Goal: Task Accomplishment & Management: Use online tool/utility

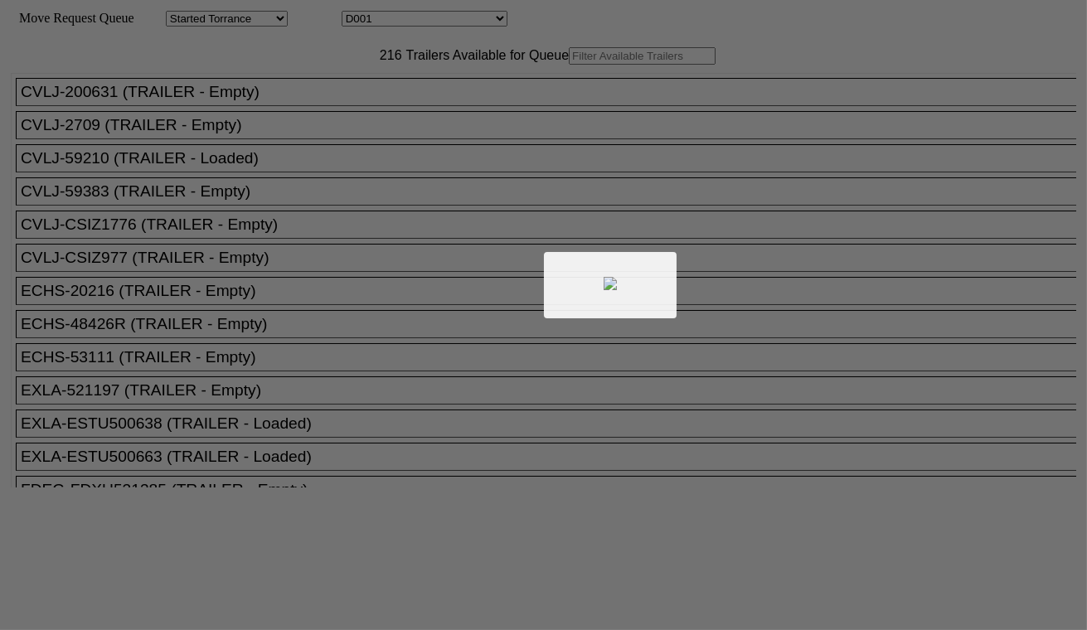
click at [388, 19] on div at bounding box center [543, 315] width 1087 height 630
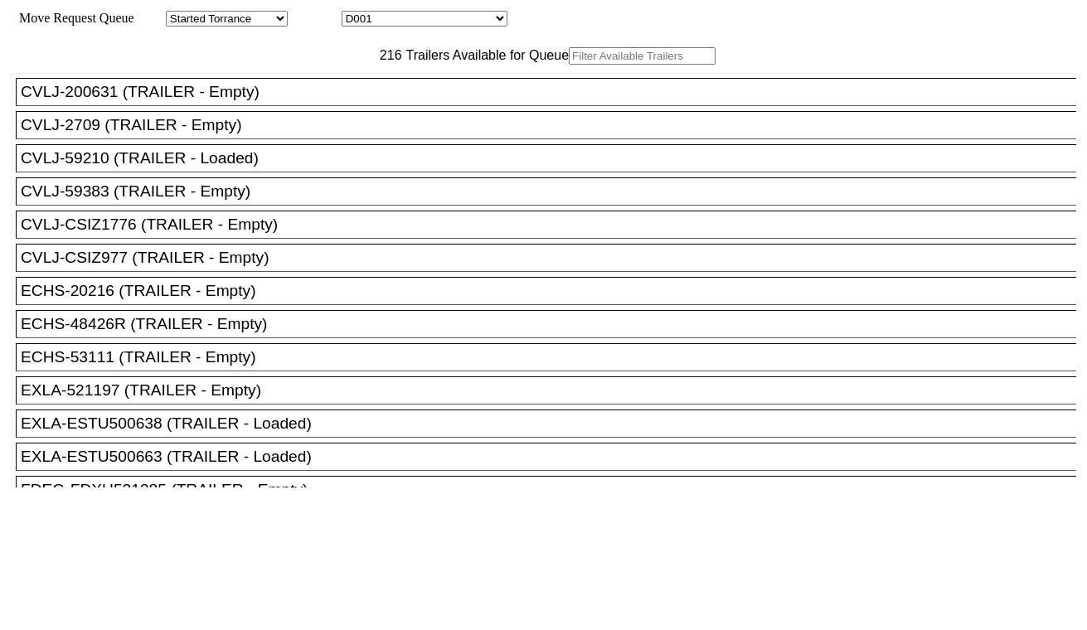
click at [404, 22] on select "D001 D002 D003 D004 D005 D006 D007 D008 D009 D010 D011 D012 D013 D014 D015 D016…" at bounding box center [425, 19] width 166 height 16
select select "3247"
click at [357, 13] on select "D001 D002 D003 D004 D005 D006 D007 D008 D009 D010 D011 D012 D013 D014 D015 D016…" at bounding box center [425, 19] width 166 height 16
click at [569, 65] on input "text" at bounding box center [642, 55] width 147 height 17
paste input "FFAU5142269"
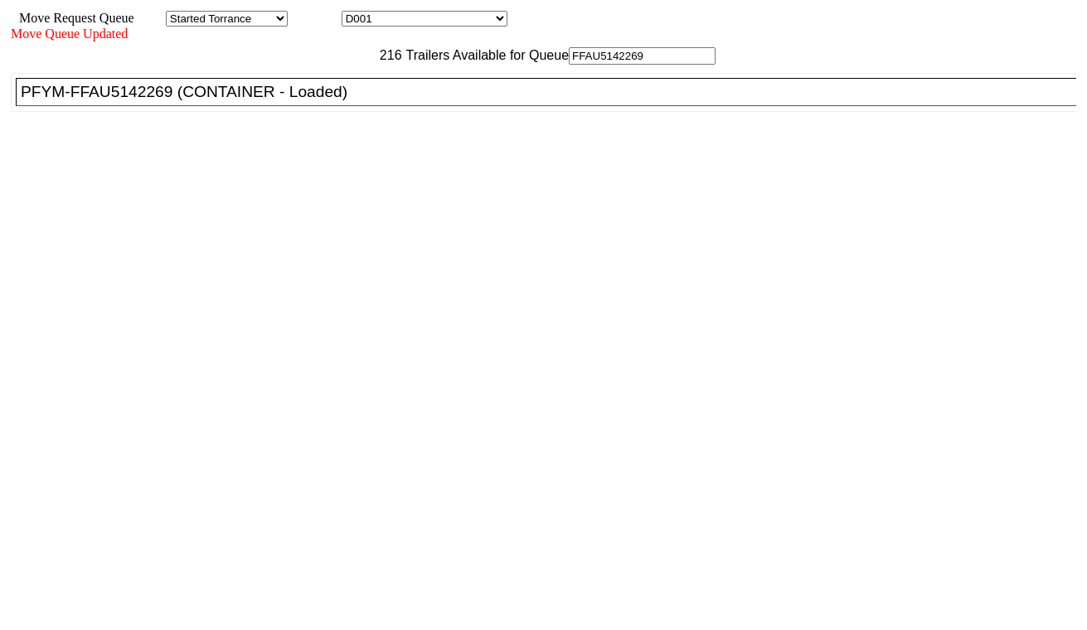
type input "FFAU5142269"
click at [335, 101] on div "PFYM-FFAU5142269 (CONTAINER - Loaded)" at bounding box center [553, 92] width 1065 height 18
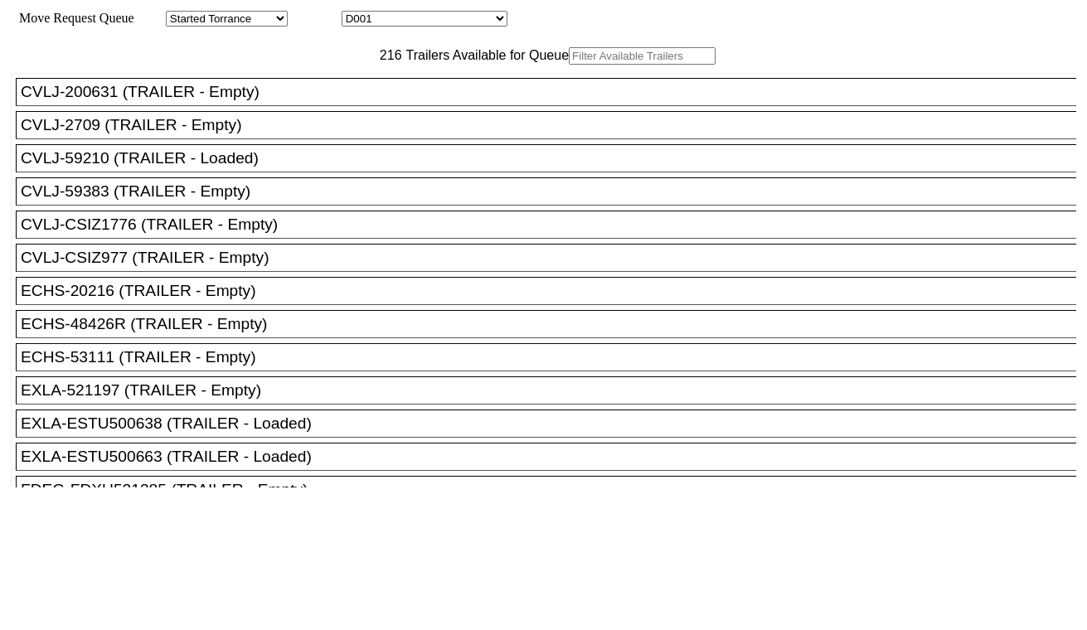
click at [457, 22] on select "D001 D002 D003 D004 D005 D006 D007 D008 D009 D010 D011 D012 D013 D014 D015 D016…" at bounding box center [425, 19] width 166 height 16
select select "3248"
click at [357, 13] on select "D001 D002 D003 D004 D005 D006 D007 D008 D009 D010 D011 D012 D013 D014 D015 D016…" at bounding box center [425, 19] width 166 height 16
click at [569, 65] on input "text" at bounding box center [642, 55] width 147 height 17
paste input "TCNU6934617"
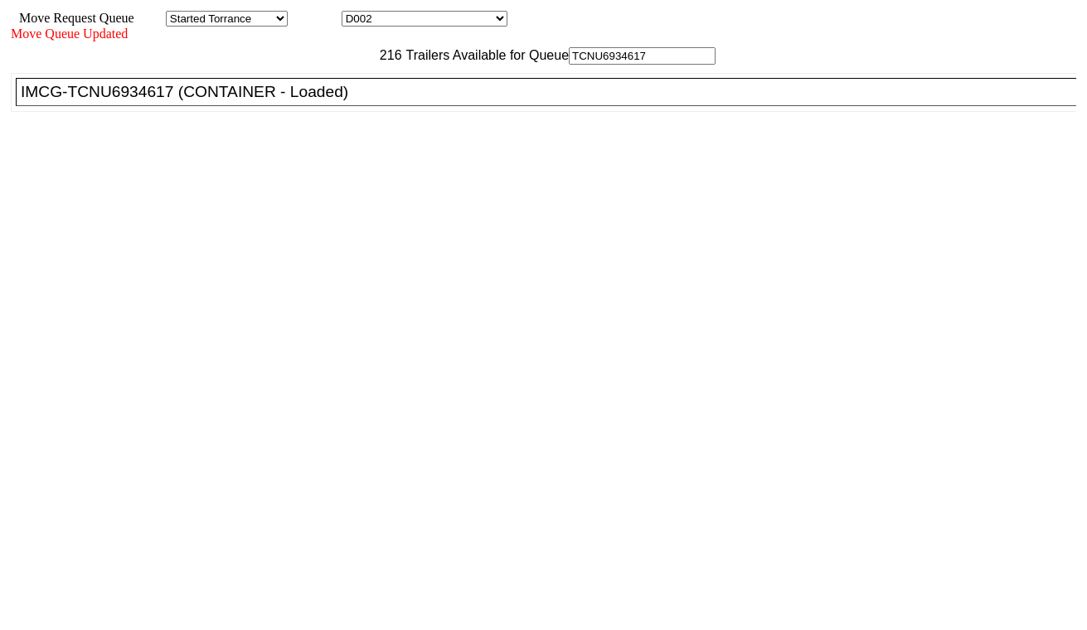
type input "TCNU6934617"
click at [323, 101] on div "IMCG-TCNU6934617 (CONTAINER - Loaded)" at bounding box center [553, 92] width 1065 height 18
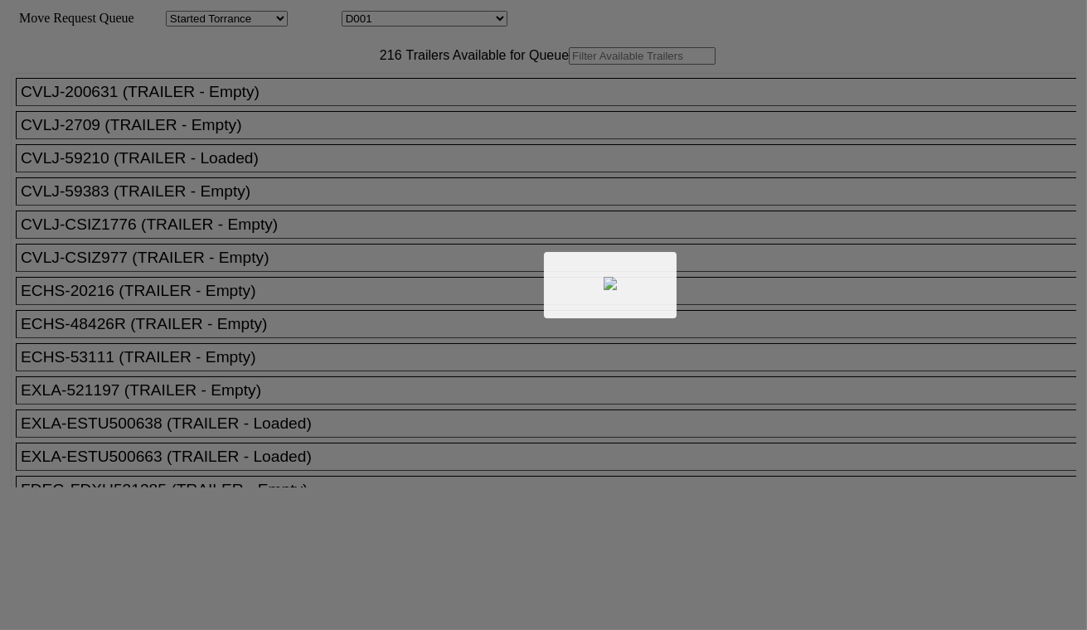
click at [449, 31] on div at bounding box center [543, 315] width 1087 height 630
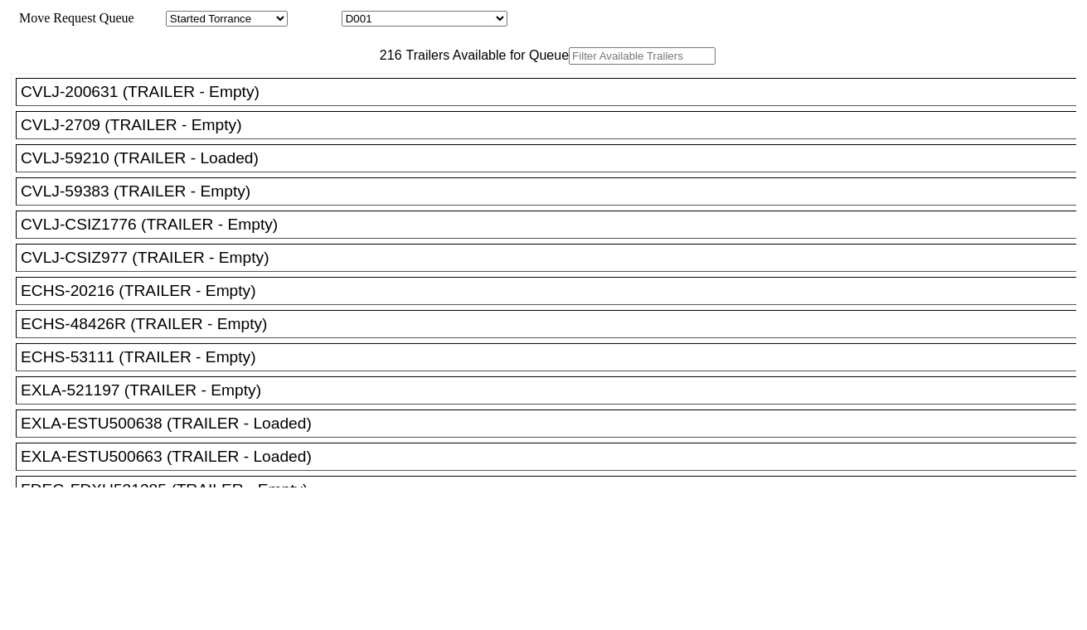
click at [449, 23] on select "D001 D002 D003 D004 D005 D006 D007 D008 D009 D010 D011 D012 D013 D014 D015 D016…" at bounding box center [425, 19] width 166 height 16
select select "3249"
click at [357, 13] on select "D001 D002 D003 D004 D005 D006 D007 D008 D009 D010 D011 D012 D013 D014 D015 D016…" at bounding box center [425, 19] width 166 height 16
click at [569, 65] on input "text" at bounding box center [642, 55] width 147 height 17
paste input "HAMU4642488"
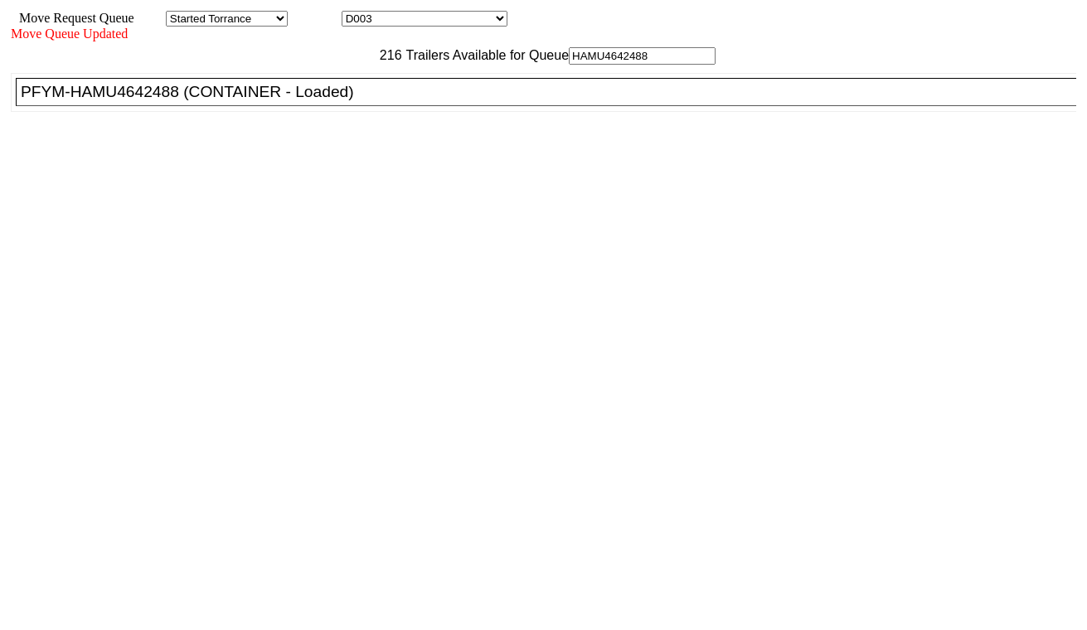
type input "HAMU4642488"
click at [340, 101] on div "PFYM-HAMU4642488 (CONTAINER - Loaded)" at bounding box center [553, 92] width 1065 height 18
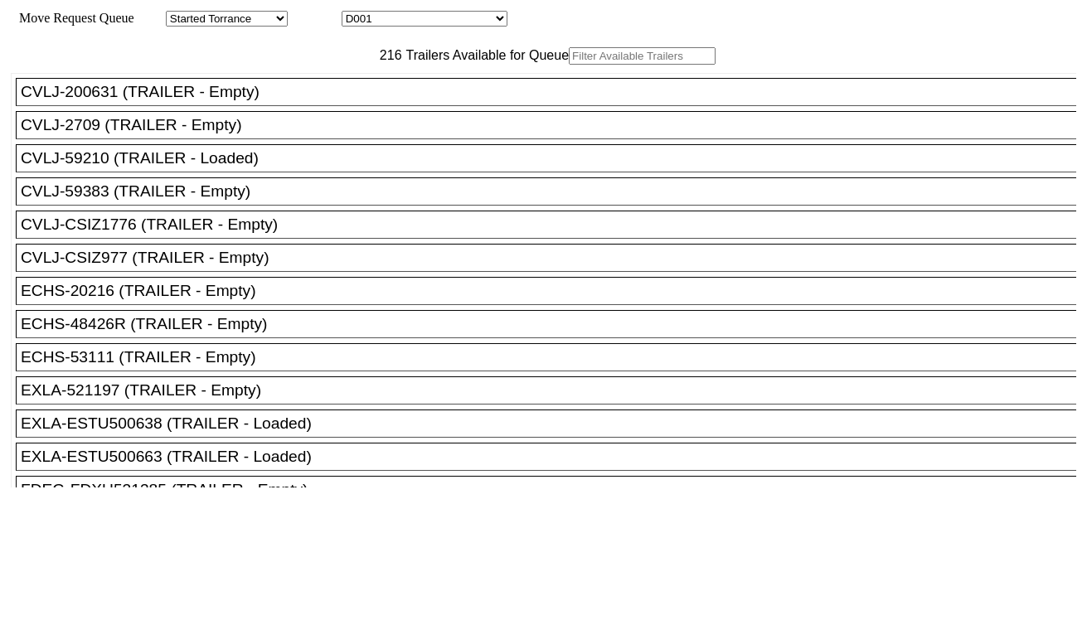
click at [424, 19] on select "D001 D002 D003 D004 D005 D006 D007 D008 D009 D010 D011 D012 D013 D014 D015 D016…" at bounding box center [425, 19] width 166 height 16
select select "3250"
click at [357, 13] on select "D001 D002 D003 D004 D005 D006 D007 D008 D009 D010 D011 D012 D013 D014 D015 D016…" at bounding box center [425, 19] width 166 height 16
click at [569, 65] on input "text" at bounding box center [642, 55] width 147 height 17
paste input "TCKU6864808"
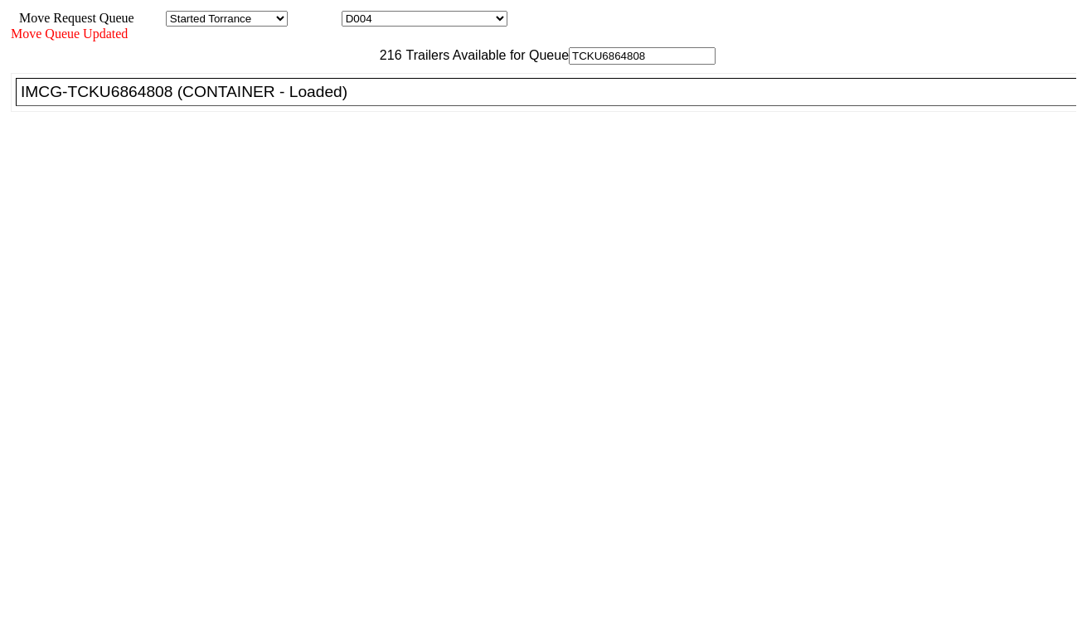
type input "TCKU6864808"
click at [332, 101] on div "IMCG-TCKU6864808 (CONTAINER - Loaded)" at bounding box center [553, 92] width 1065 height 18
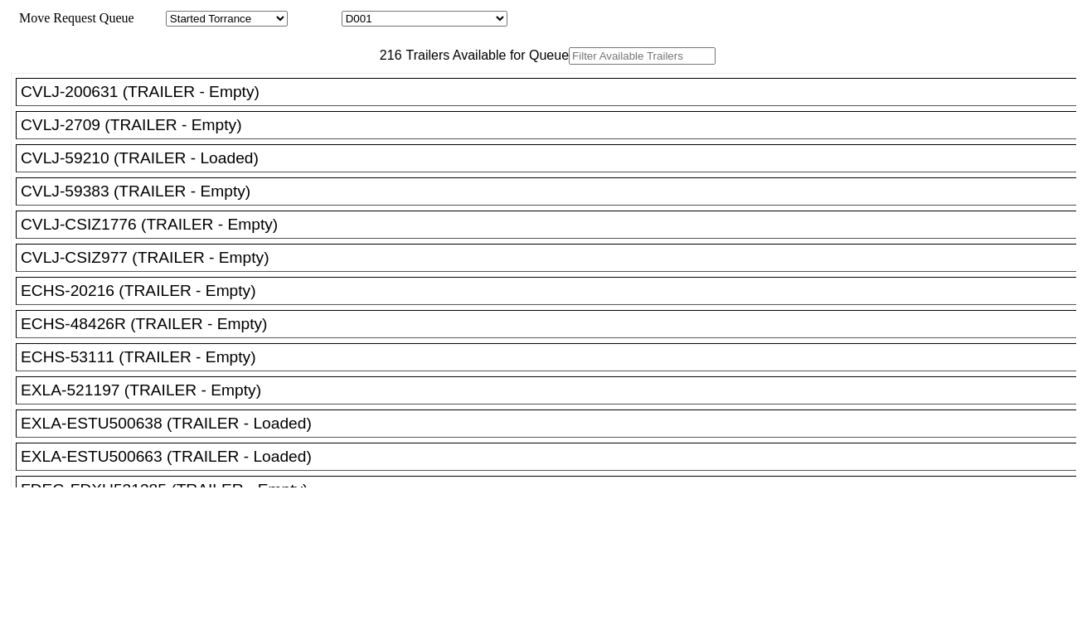
click at [569, 65] on input "text" at bounding box center [642, 55] width 147 height 17
paste input "HAMU4654370"
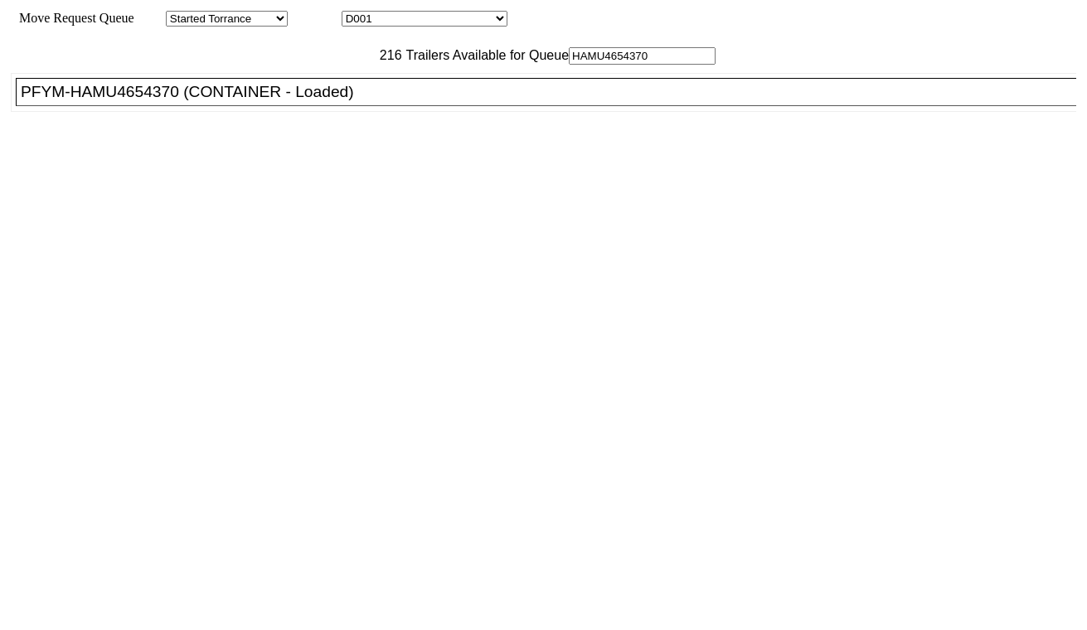
type input "HAMU4654370"
click at [319, 101] on div "PFYM-HAMU4654370 (CONTAINER - Loaded)" at bounding box center [553, 92] width 1065 height 18
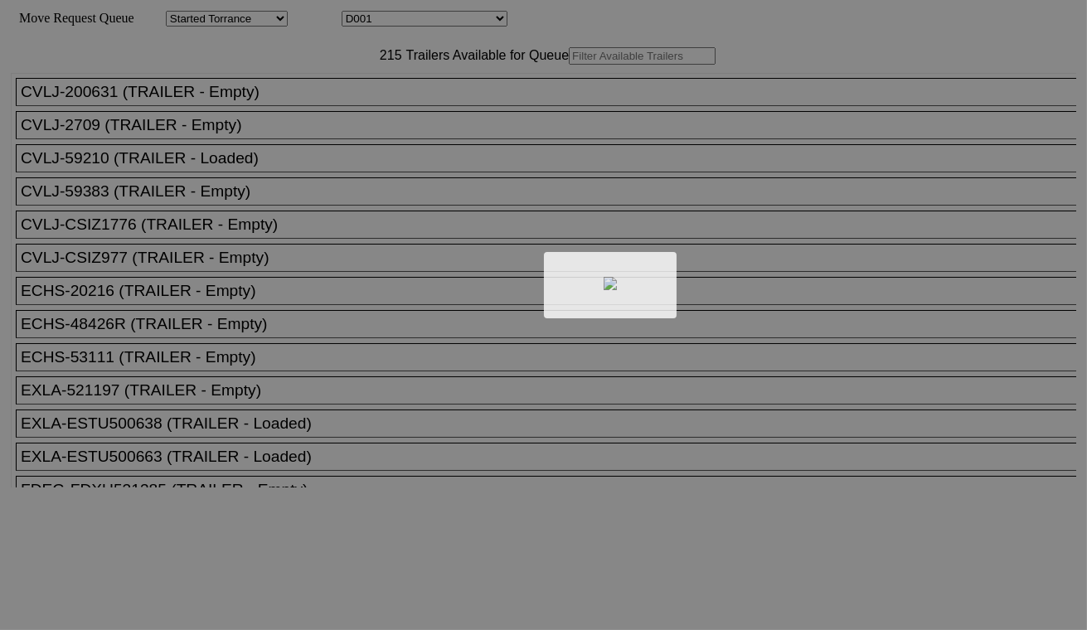
click at [458, 29] on div at bounding box center [543, 315] width 1087 height 630
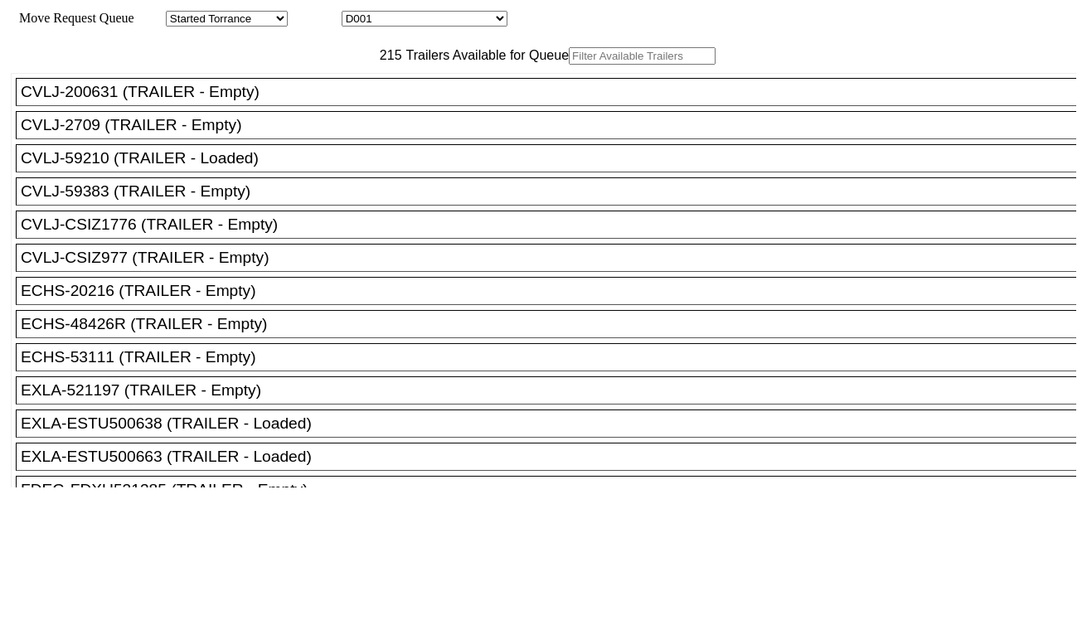
click at [458, 27] on div "Move Request Queue Area Started Torrance Lost Torrance Appt Torrance Bobtail B1…" at bounding box center [543, 19] width 1065 height 16
click at [458, 27] on select "D001 D002 D003 D004 D005 D006 D007 D008 D009 D010 D011 D012 D013 D014 D015 D016…" at bounding box center [425, 19] width 166 height 16
select select "3252"
click at [357, 13] on select "D001 D002 D003 D004 D005 D006 D007 D008 D009 D010 D011 D012 D013 D014 D015 D016…" at bounding box center [425, 19] width 166 height 16
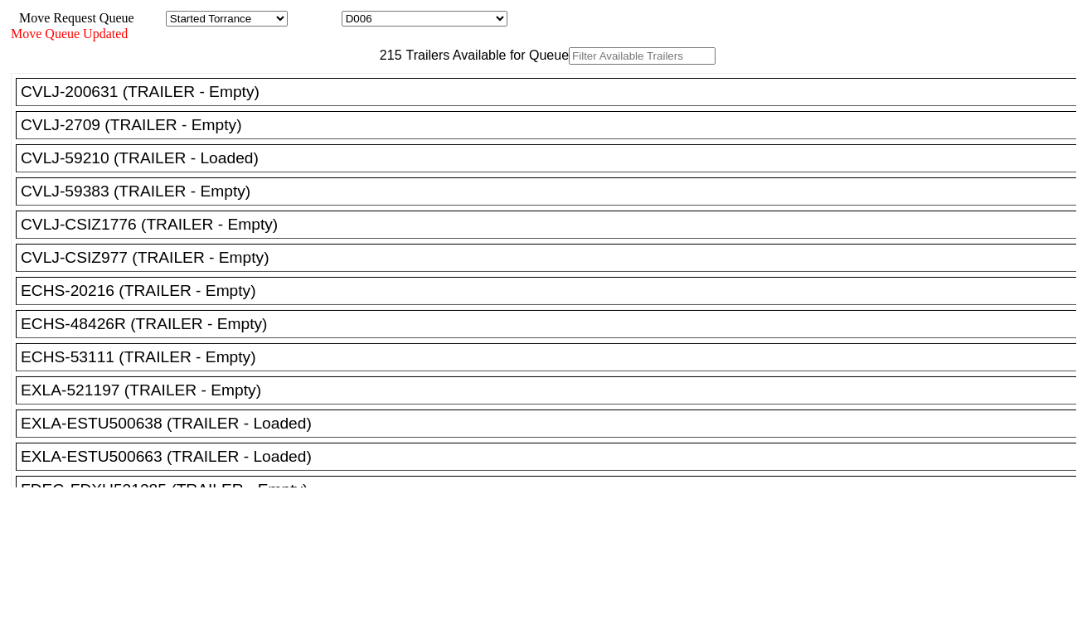
click at [569, 65] on input "text" at bounding box center [642, 55] width 147 height 17
paste input "BMOU5960768"
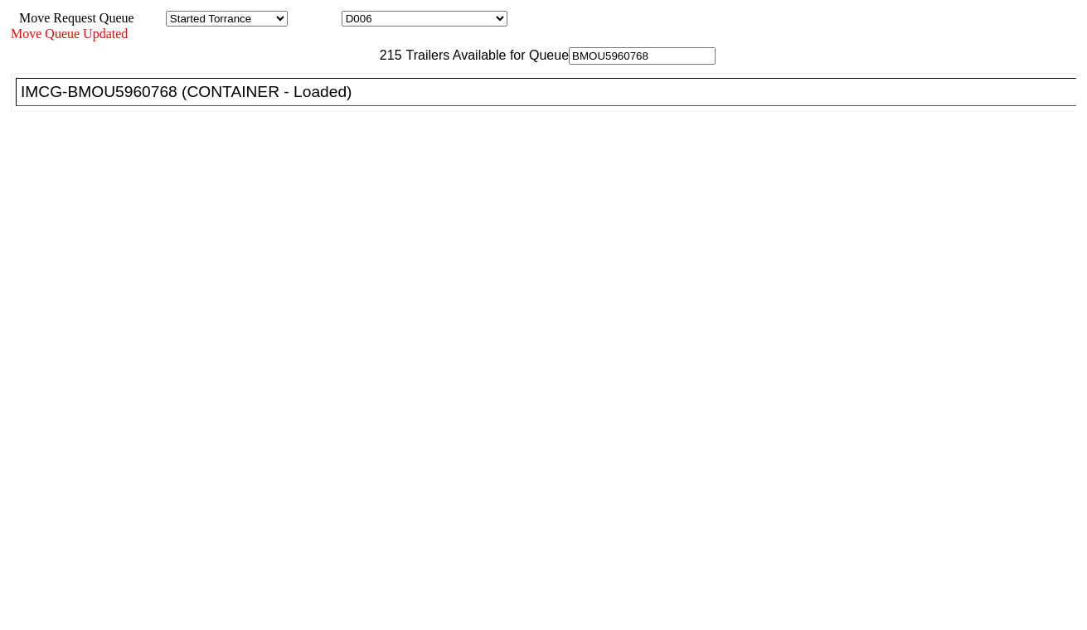
type input "BMOU5960768"
click at [338, 101] on div "IMCG-BMOU5960768 (CONTAINER - Loaded)" at bounding box center [553, 92] width 1065 height 18
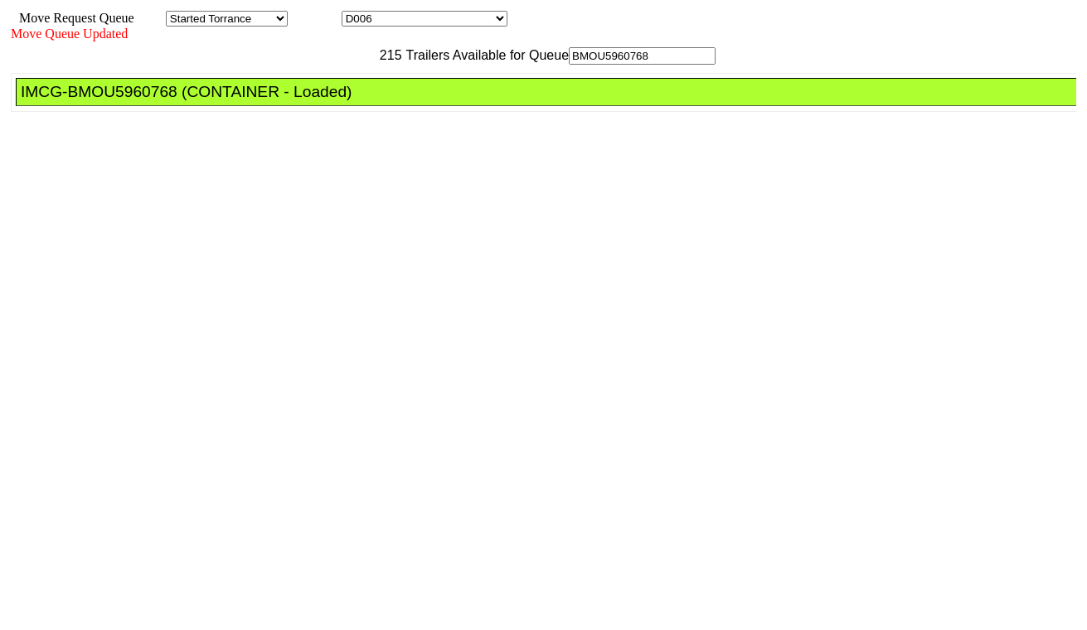
drag, startPoint x: 509, startPoint y: 219, endPoint x: 531, endPoint y: 258, distance: 44.9
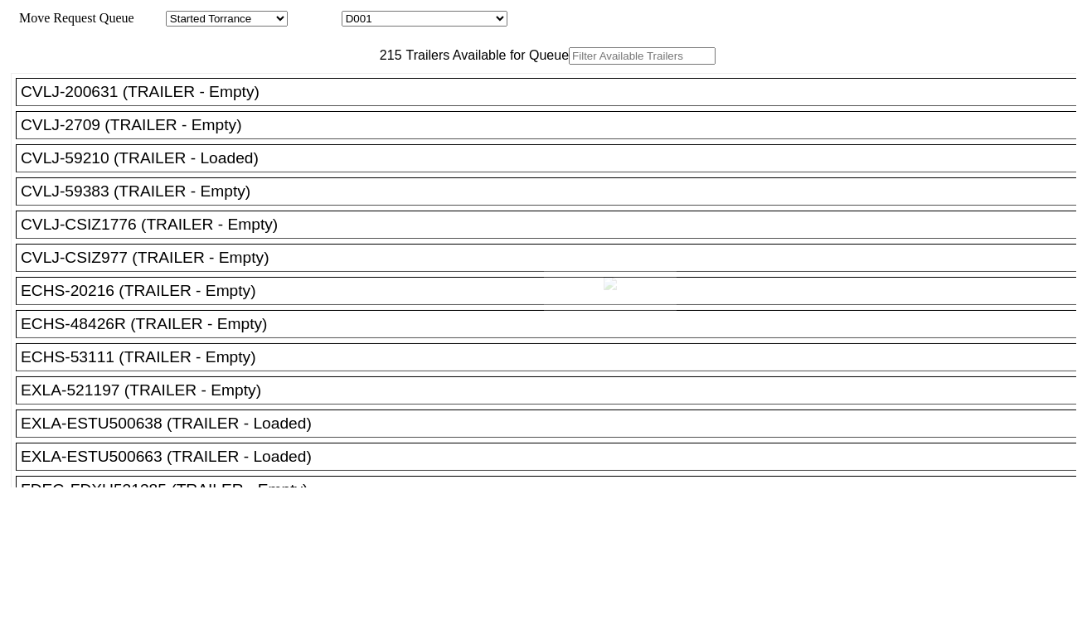
click at [454, 25] on body "Move Request Queue Area Started Torrance Lost Torrance Appt Torrance Bobtail B1…" at bounding box center [544, 280] width 1074 height 546
click at [457, 25] on select "D001 D002 D003 D004 D005 D006 D007 D008 D009 D010 D011 D012 D013 D014 D015 D016…" at bounding box center [425, 19] width 166 height 16
select select "3254"
click at [357, 13] on select "D001 D002 D003 D004 D005 D006 D007 D008 D009 D010 D011 D012 D013 D014 D015 D016…" at bounding box center [425, 19] width 166 height 16
click at [569, 65] on input "text" at bounding box center [642, 55] width 147 height 17
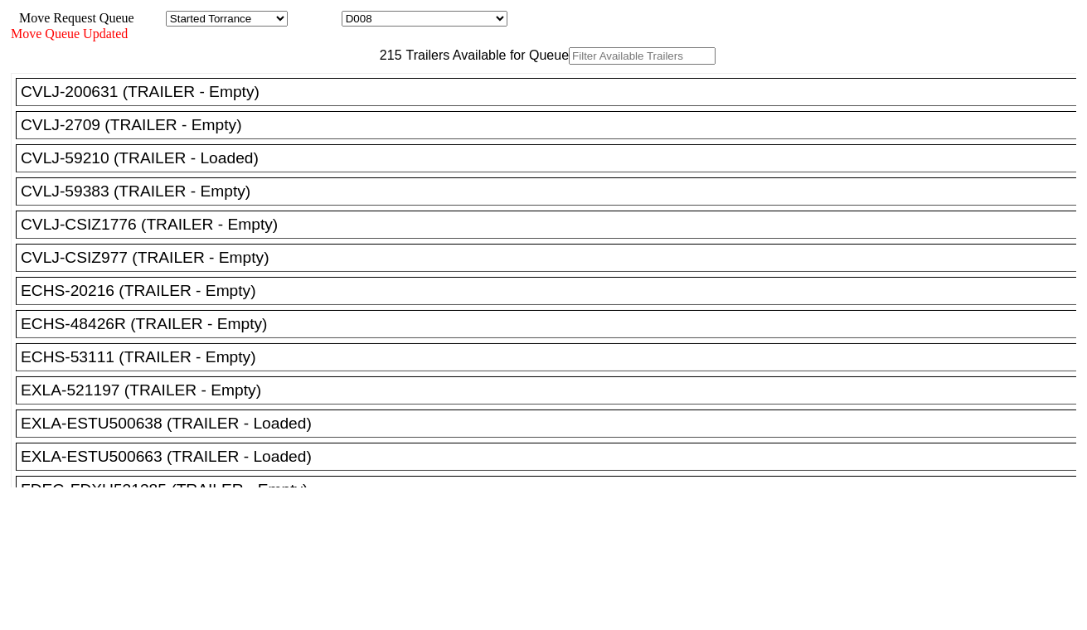
paste input "HAMU4652450"
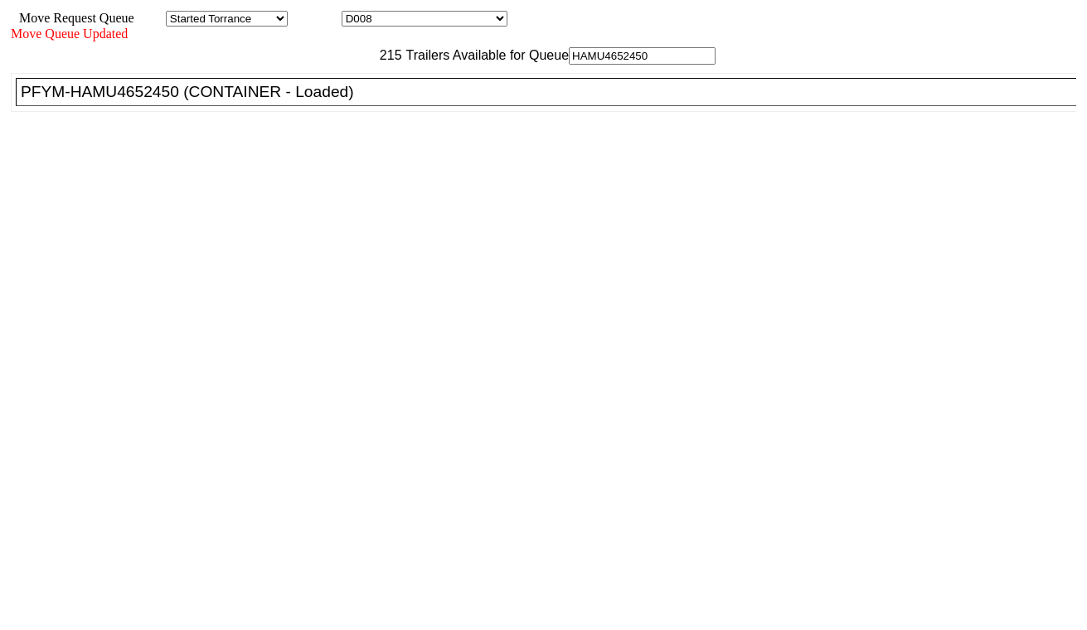
type input "HAMU4652450"
click at [342, 101] on div "PFYM-HAMU4652450 (CONTAINER - Loaded)" at bounding box center [553, 92] width 1065 height 18
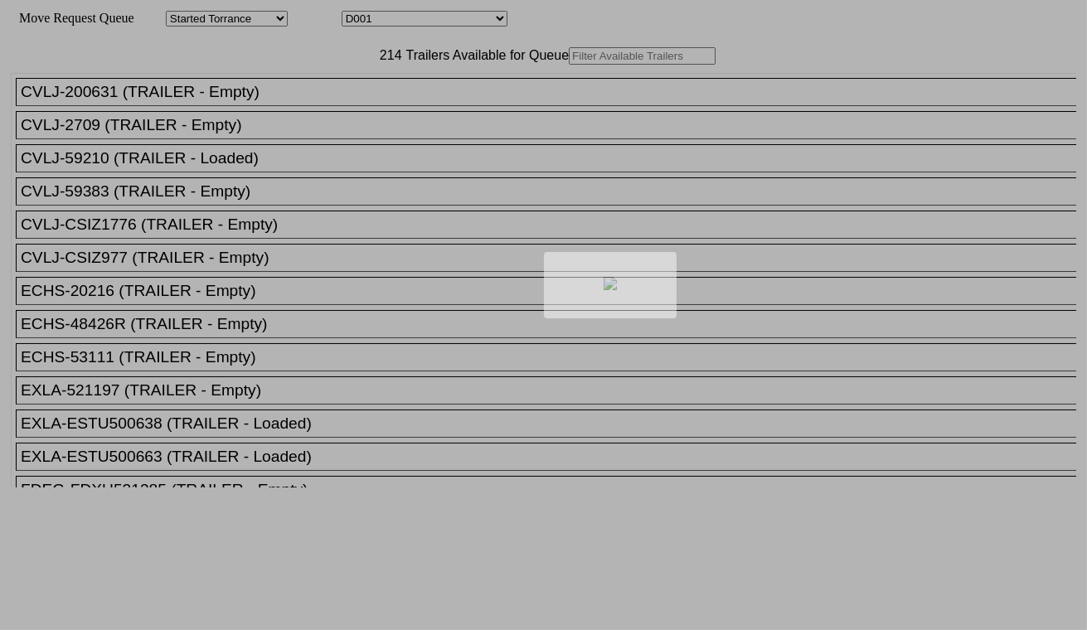
click at [449, 18] on div at bounding box center [543, 315] width 1087 height 630
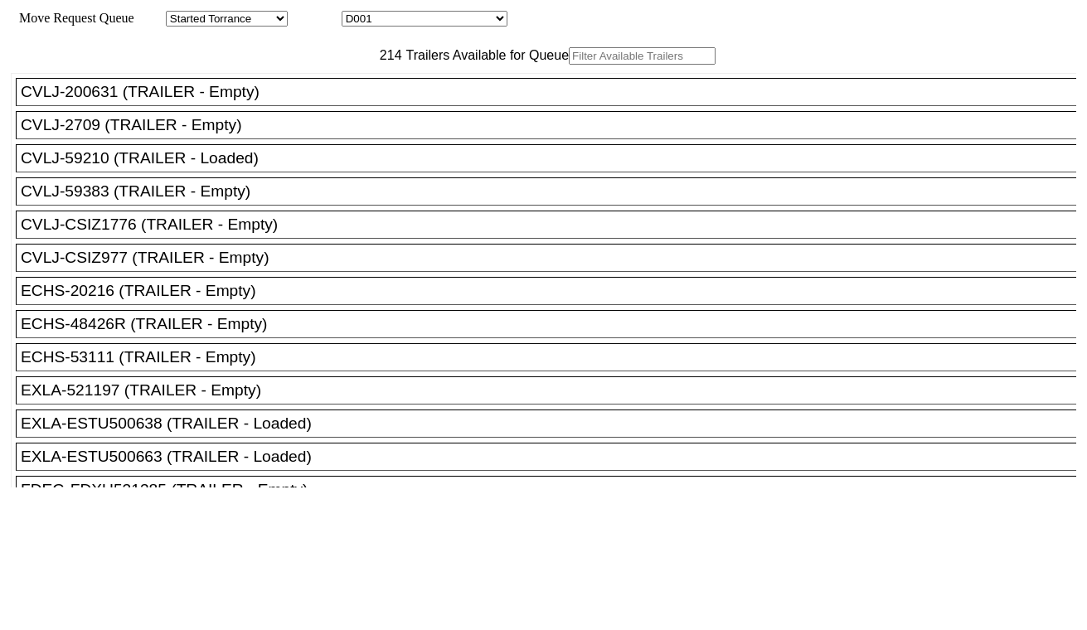
click at [449, 18] on select "D001 D002 D003 D004 D005 D006 D007 D008 D009 D010 D011 D012 D013 D014 D015 D016…" at bounding box center [425, 19] width 166 height 16
select select "3255"
click at [357, 13] on select "D001 D002 D003 D004 D005 D006 D007 D008 D009 D010 D011 D012 D013 D014 D015 D016…" at bounding box center [425, 19] width 166 height 16
click at [569, 65] on input "text" at bounding box center [642, 55] width 147 height 17
paste input "FANU1075166"
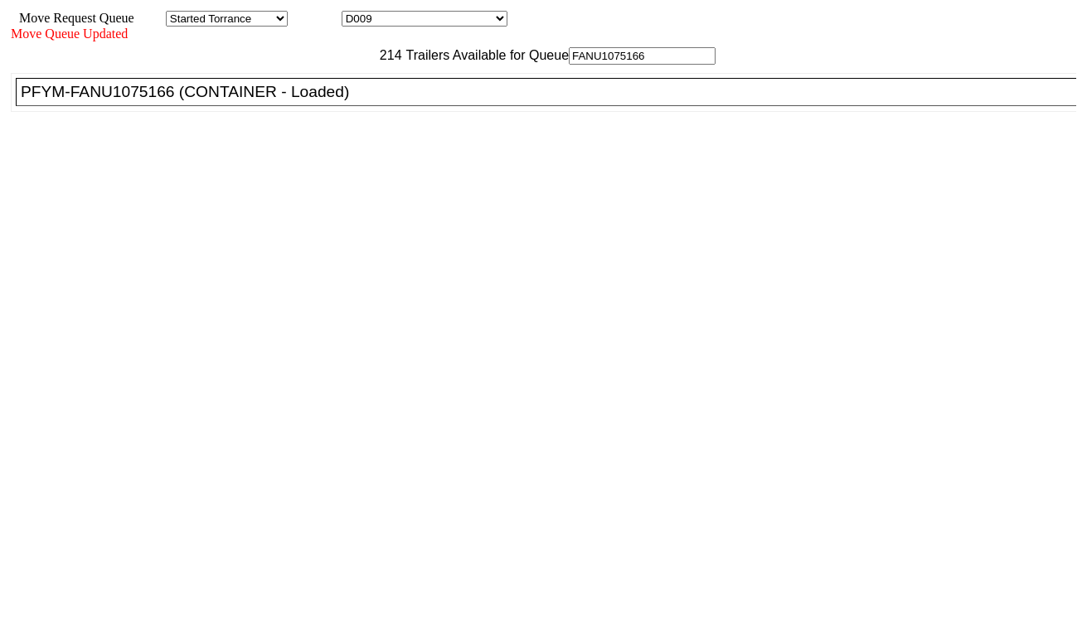
type input "FANU1075166"
click at [327, 112] on ul "CVLJ-200631 (TRAILER - Empty) CVLJ-2709 (TRAILER - Empty) CVLJ-59210 (TRAILER -…" at bounding box center [544, 92] width 1067 height 39
click at [329, 101] on div "PFYM-FANU1075166 (CONTAINER - Loaded)" at bounding box center [553, 92] width 1065 height 18
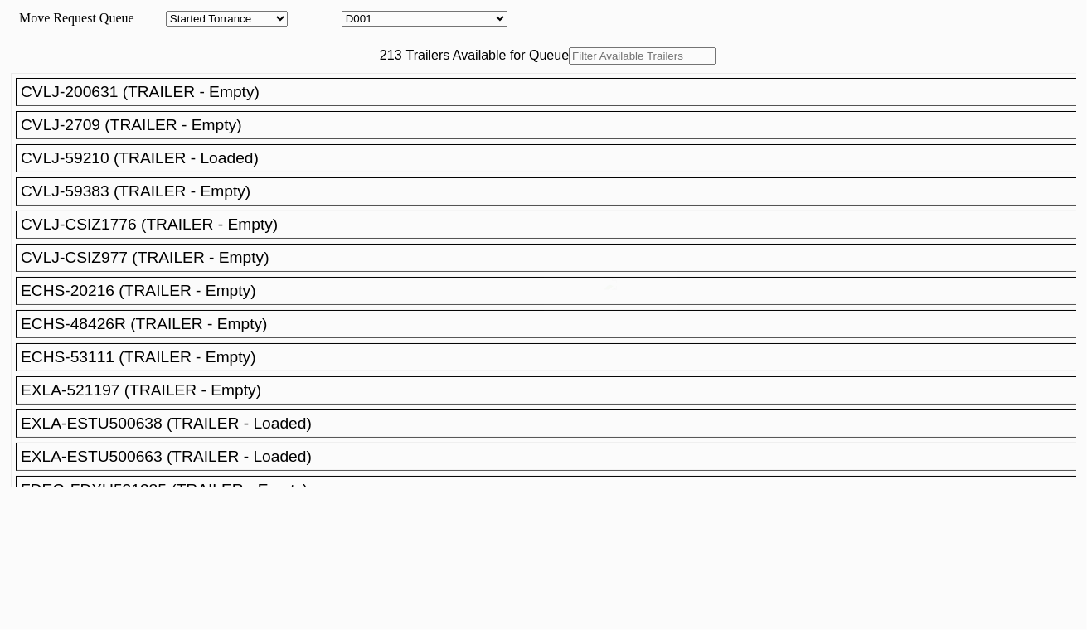
click at [445, 19] on select "D001 D002 D003 D004 D005 D006 D007 D008 D009 D010 D011 D012 D013 D014 D015 D016…" at bounding box center [425, 19] width 166 height 16
select select "3256"
click at [357, 13] on select "D001 D002 D003 D004 D005 D006 D007 D008 D009 D010 D011 D012 D013 D014 D015 D016…" at bounding box center [425, 19] width 166 height 16
click at [569, 65] on input "text" at bounding box center [642, 55] width 147 height 17
paste input "HAMU4642298"
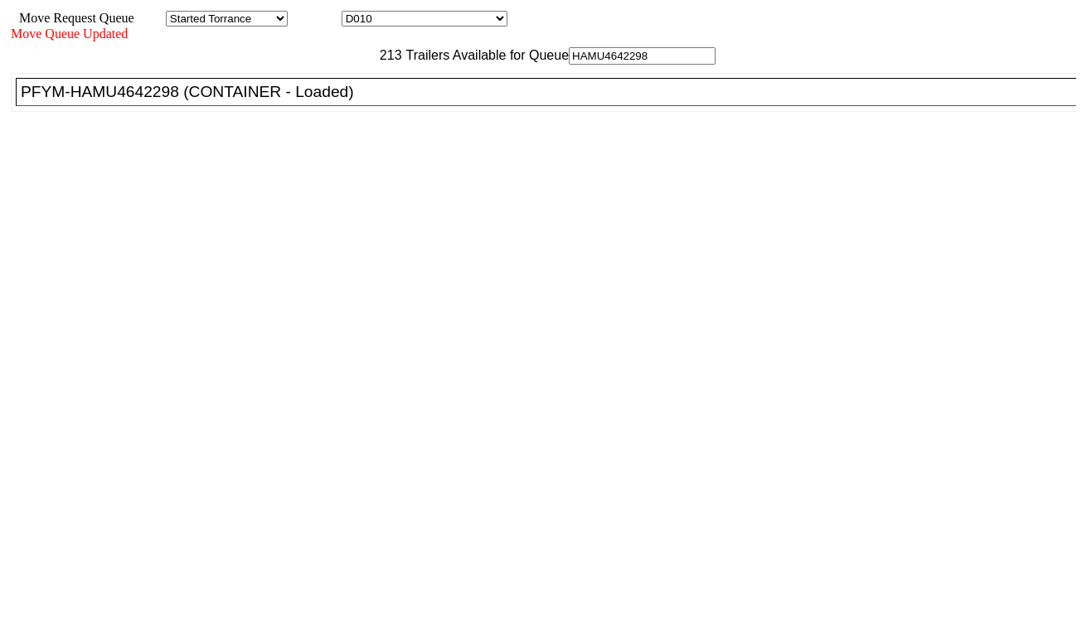
type input "HAMU4642298"
click at [340, 101] on div "PFYM-HAMU4642298 (CONTAINER - Loaded)" at bounding box center [553, 92] width 1065 height 18
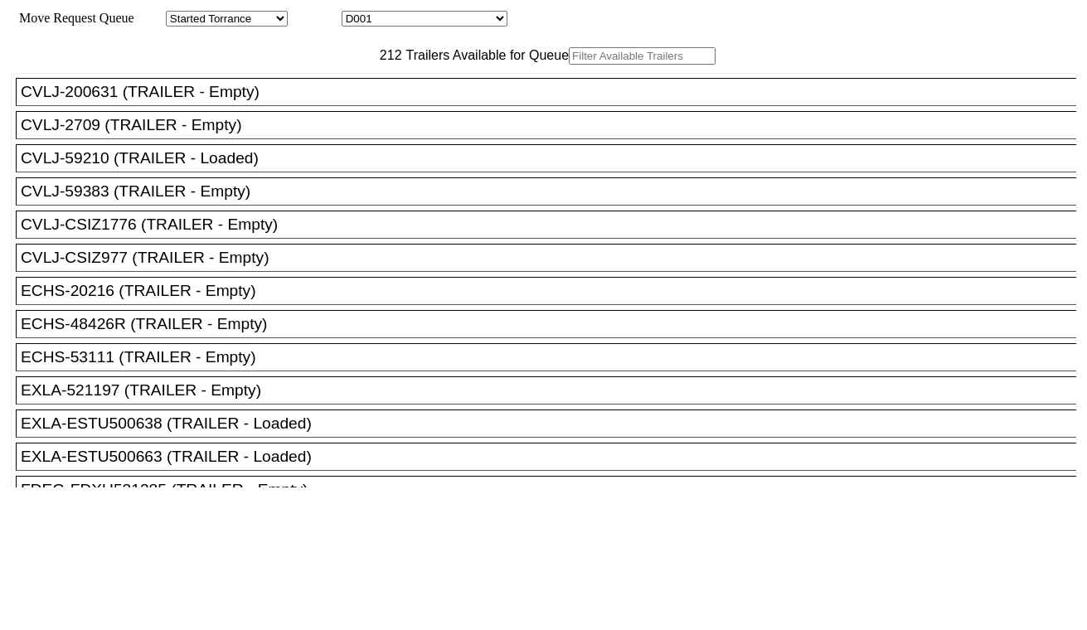
click at [449, 25] on select "D001 D002 D003 D004 D005 D006 D007 D008 D009 D010 D011 D012 D013 D014 D015 D016…" at bounding box center [425, 19] width 166 height 16
select select "3257"
click at [357, 13] on select "D001 D002 D003 D004 D005 D006 D007 D008 D009 D010 D011 D012 D013 D014 D015 D016…" at bounding box center [425, 19] width 166 height 16
click at [569, 65] on input "text" at bounding box center [642, 55] width 147 height 17
paste input "MRSU5618615"
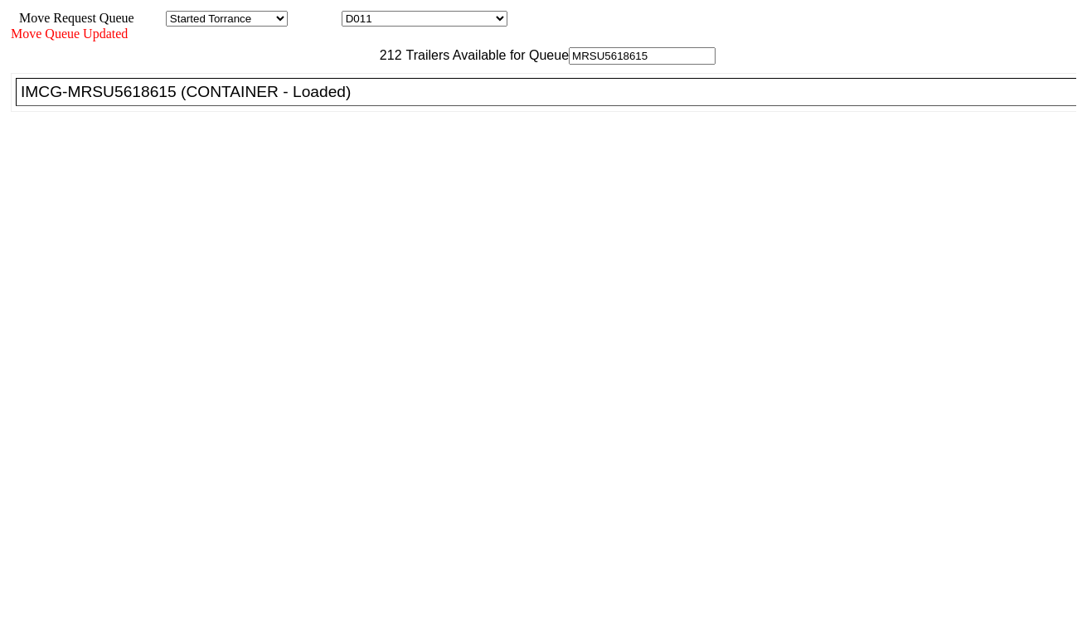
type input "MRSU5618615"
click at [346, 101] on div "IMCG-MRSU5618615 (CONTAINER - Loaded)" at bounding box center [553, 92] width 1065 height 18
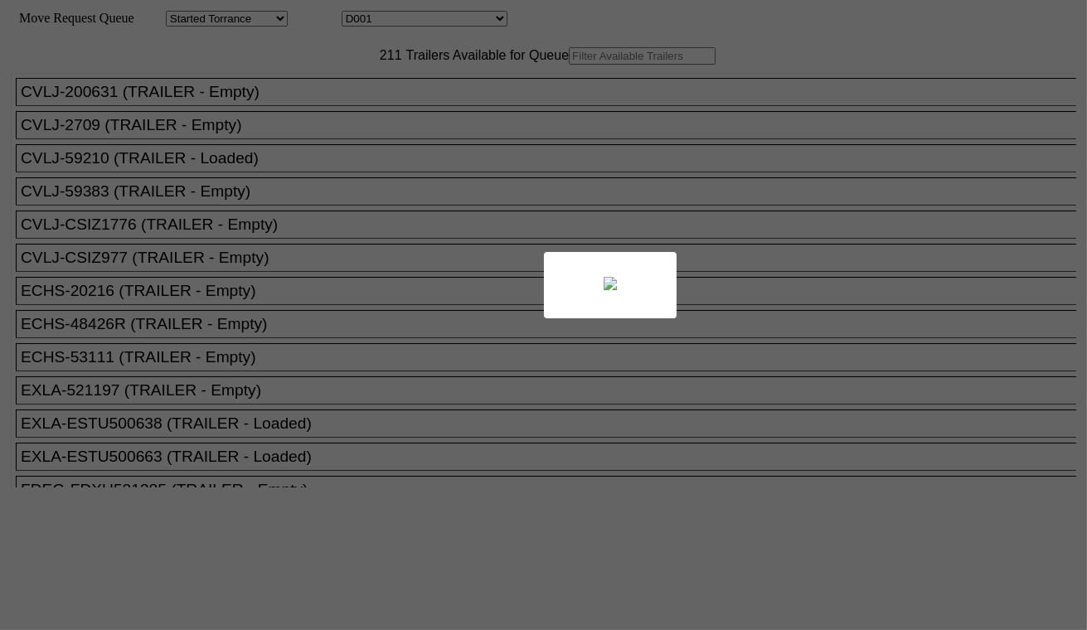
click at [437, 20] on div at bounding box center [543, 315] width 1087 height 630
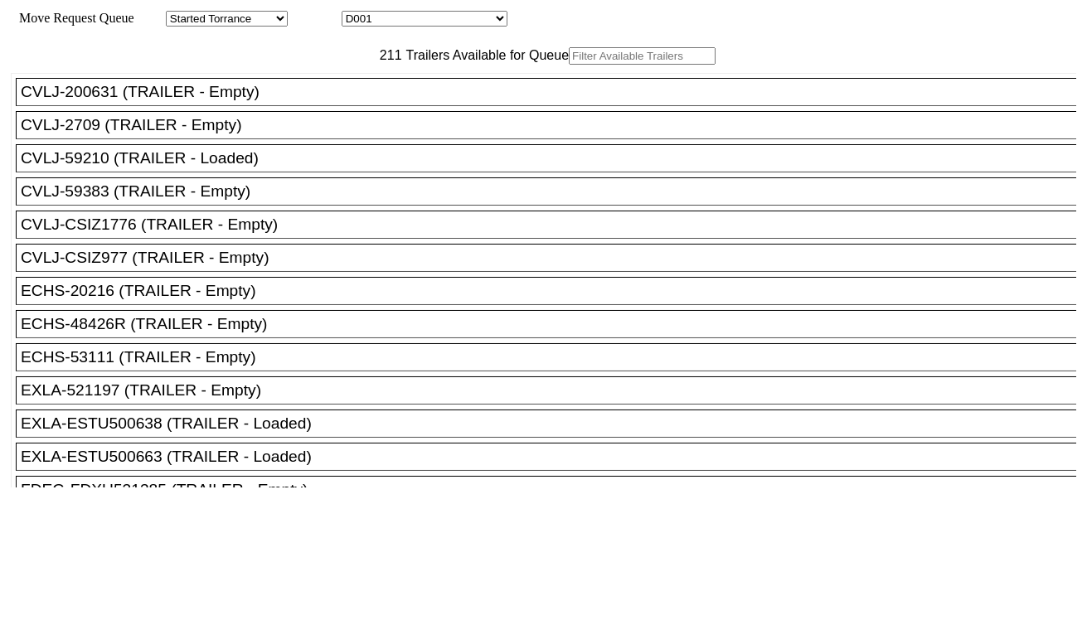
click at [437, 27] on div "Move Request Queue Area Started Torrance Lost Torrance Appt Torrance Bobtail B1…" at bounding box center [543, 19] width 1065 height 16
click at [437, 23] on select "D001 D002 D003 D004 D005 D006 D007 D008 D009 D010 D011 D012 D013 D014 D015 D016…" at bounding box center [425, 19] width 166 height 16
select select "3258"
click at [357, 13] on select "D001 D002 D003 D004 D005 D006 D007 D008 D009 D010 D011 D012 D013 D014 D015 D016…" at bounding box center [425, 19] width 166 height 16
click at [569, 65] on input "text" at bounding box center [642, 55] width 147 height 17
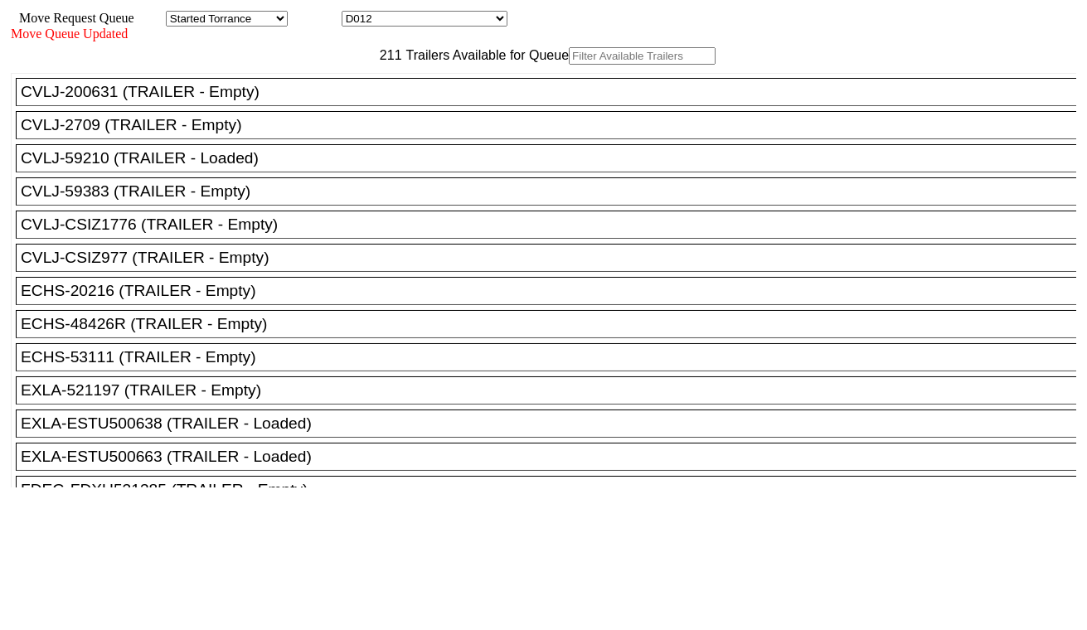
paste input "FFAU7192612"
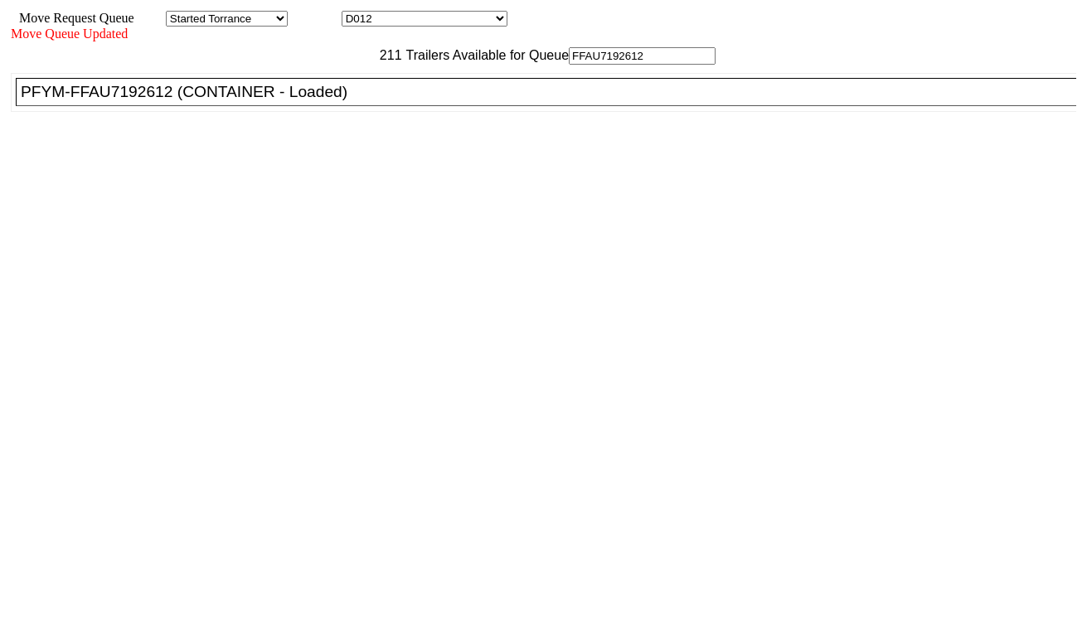
type input "FFAU7192612"
click at [341, 101] on div "PFYM-FFAU7192612 (CONTAINER - Loaded)" at bounding box center [553, 92] width 1065 height 18
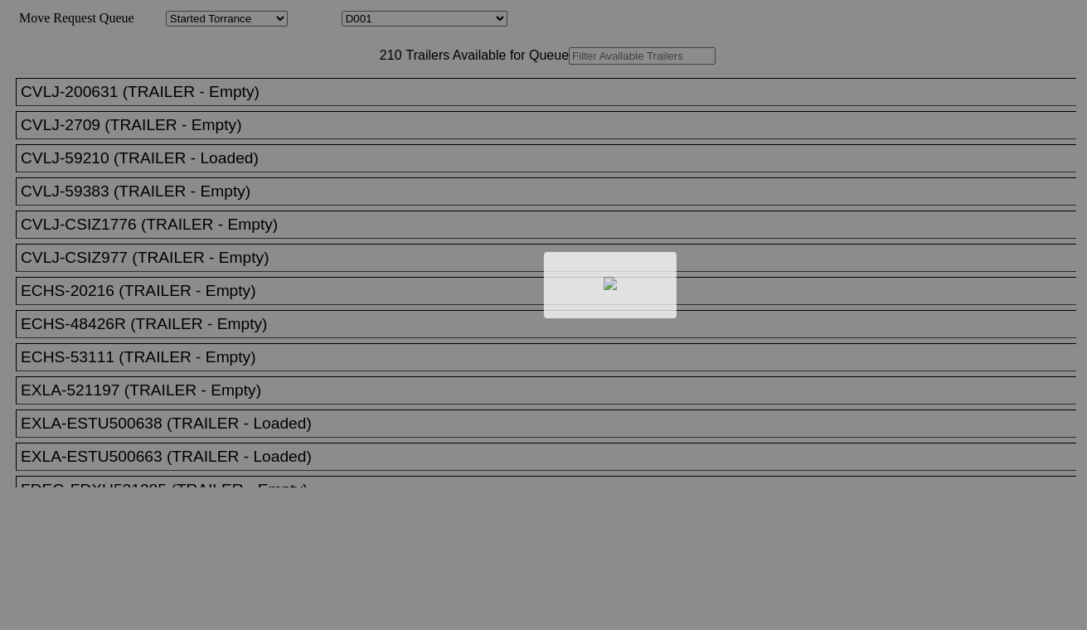
click at [424, 22] on div at bounding box center [543, 315] width 1087 height 630
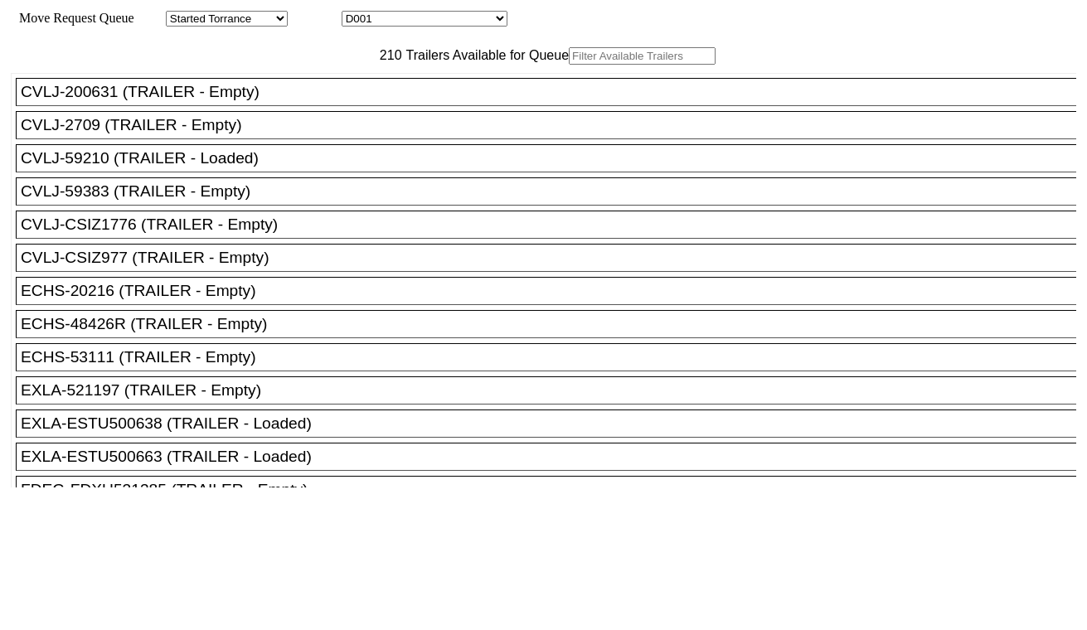
click at [431, 22] on select "D001 D002 D003 D004 D005 D006 D007 D008 D009 D010 D011 D012 D013 D014 D015 D016…" at bounding box center [425, 19] width 166 height 16
select select "3259"
click at [357, 13] on select "D001 D002 D003 D004 D005 D006 D007 D008 D009 D010 D011 D012 D013 D014 D015 D016…" at bounding box center [425, 19] width 166 height 16
click at [569, 65] on input "text" at bounding box center [642, 55] width 147 height 17
paste input "TIIU5767068"
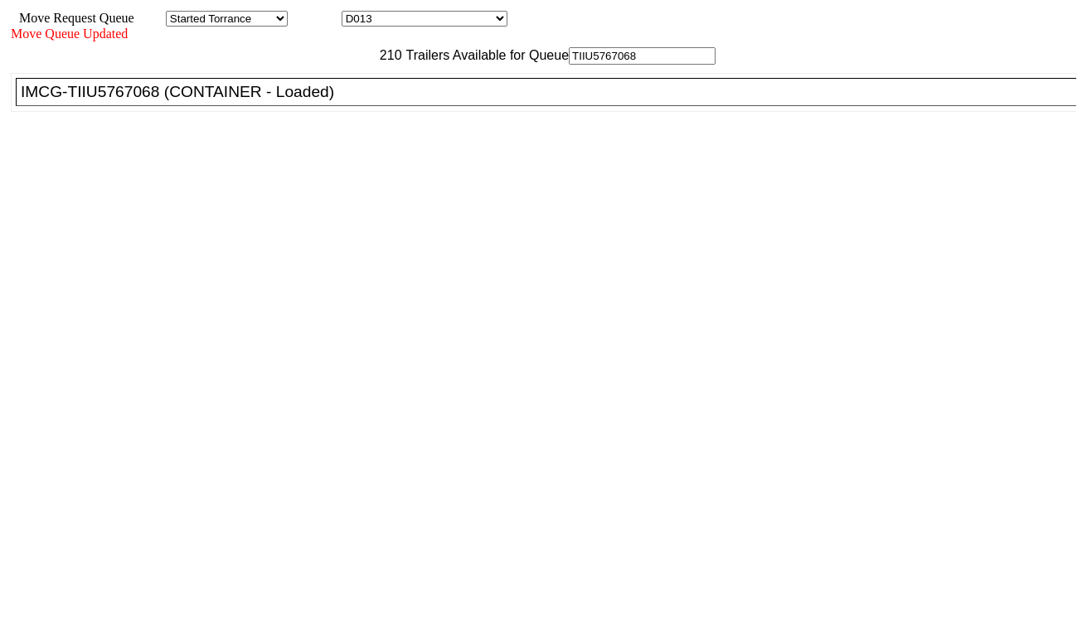
type input "TIIU5767068"
click at [343, 101] on div "IMCG-TIIU5767068 (CONTAINER - Loaded)" at bounding box center [553, 92] width 1065 height 18
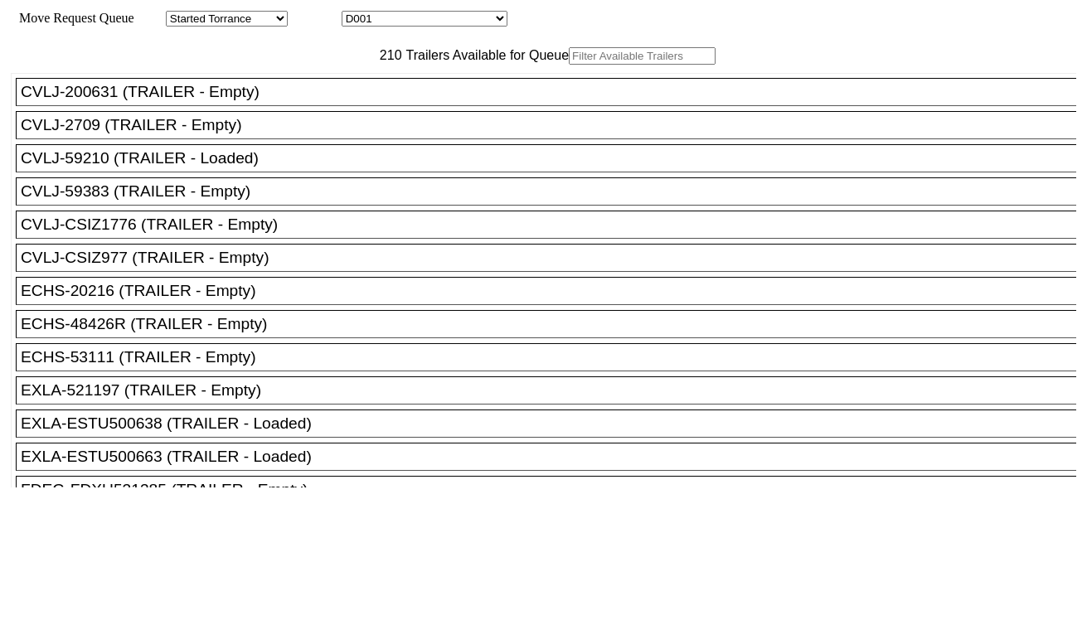
click at [449, 22] on select "D001 D002 D003 D004 D005 D006 D007 D008 D009 D010 D011 D012 D013 D014 D015 D016…" at bounding box center [425, 19] width 166 height 16
select select "3260"
click at [357, 13] on select "D001 D002 D003 D004 D005 D006 D007 D008 D009 D010 D011 D012 D013 D014 D015 D016…" at bounding box center [425, 19] width 166 height 16
click at [569, 65] on input "text" at bounding box center [642, 55] width 147 height 17
paste input "KKFU7887810"
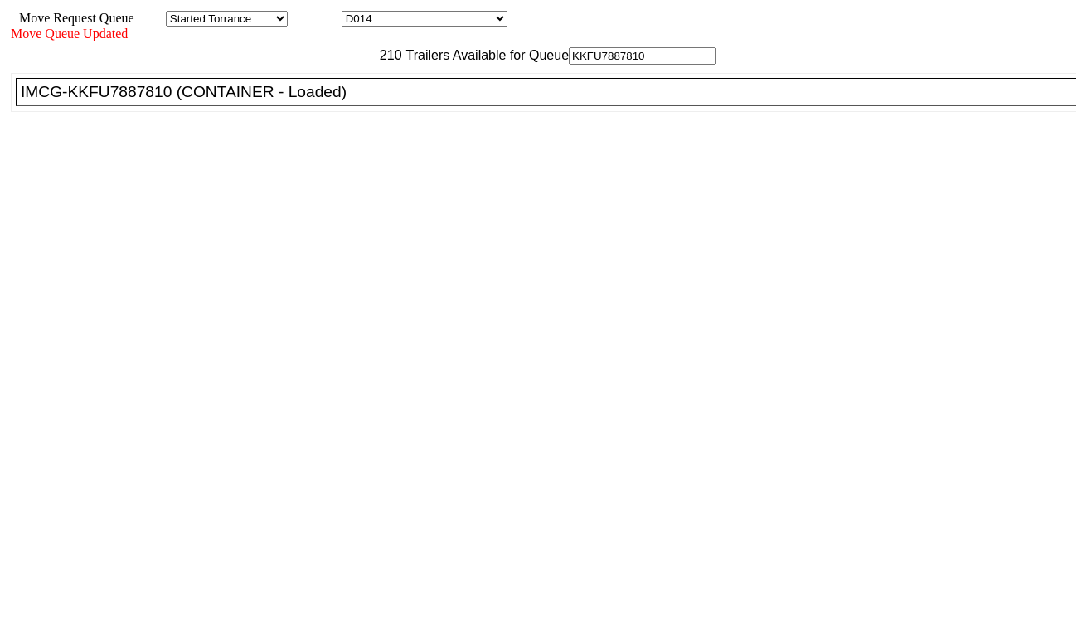
type input "KKFU7887810"
click at [350, 101] on div "IMCG-KKFU7887810 (CONTAINER - Loaded)" at bounding box center [553, 92] width 1065 height 18
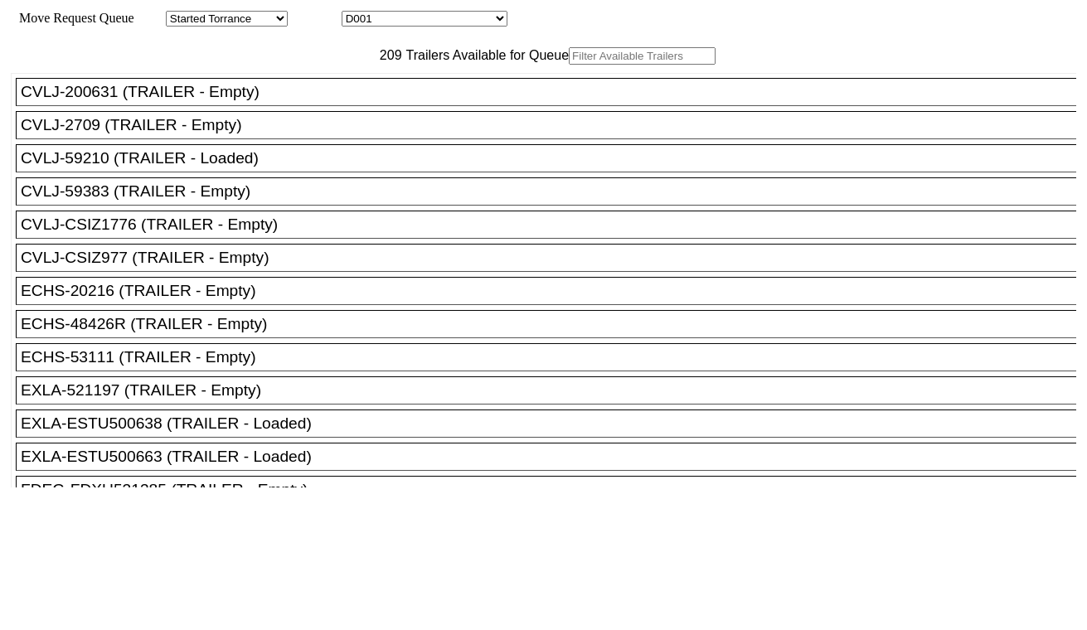
click at [408, 27] on select "D001 D002 D003 D004 D005 D006 D007 D008 D009 D010 D011 D012 D013 D014 D015 D016…" at bounding box center [425, 19] width 166 height 16
select select "3261"
click at [357, 13] on select "D001 D002 D003 D004 D005 D006 D007 D008 D009 D010 D011 D012 D013 D014 D015 D016…" at bounding box center [425, 19] width 166 height 16
click at [569, 65] on input "text" at bounding box center [642, 55] width 147 height 17
paste input "FFAU7192700"
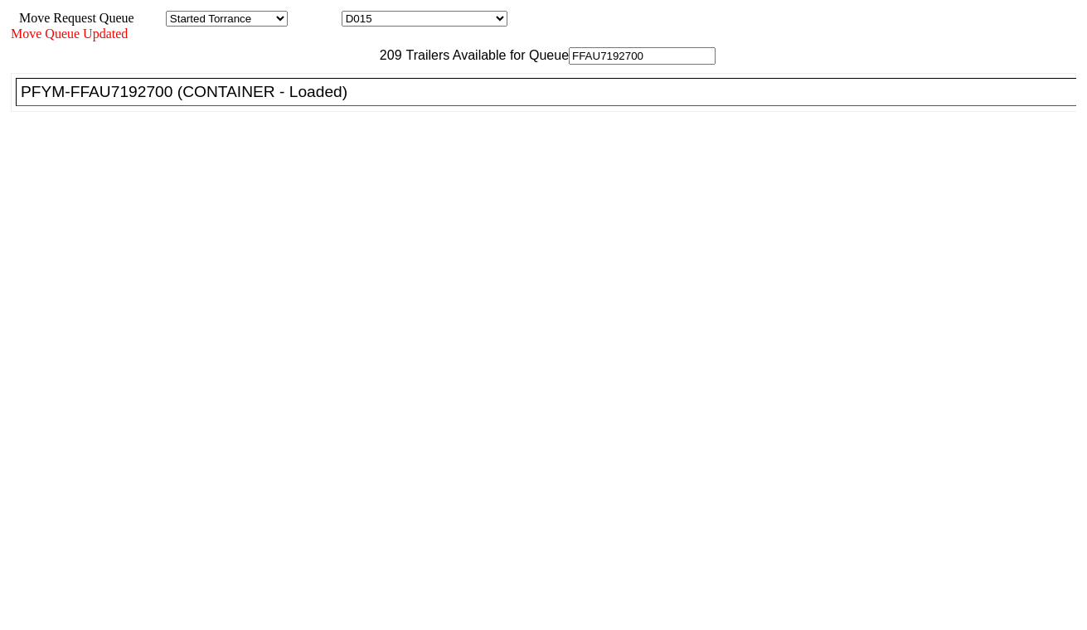
type input "FFAU7192700"
click at [348, 101] on div "PFYM-FFAU7192700 (CONTAINER - Loaded)" at bounding box center [553, 92] width 1065 height 18
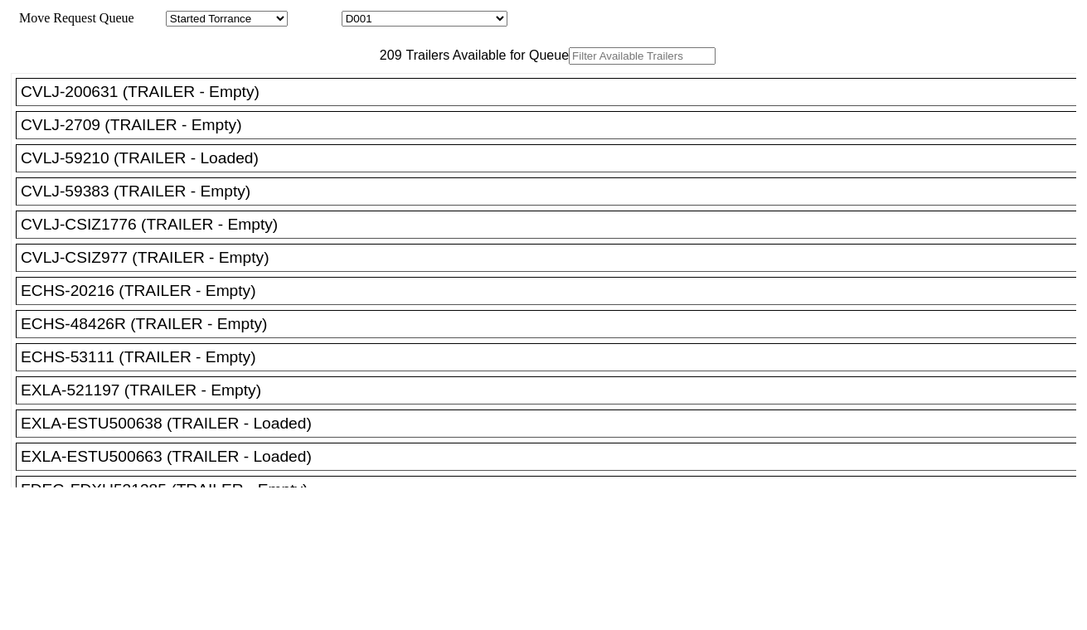
click at [458, 26] on select "D001 D002 D003 D004 D005 D006 D007 D008 D009 D010 D011 D012 D013 D014 D015 D016…" at bounding box center [425, 19] width 166 height 16
select select "3262"
click at [357, 13] on select "D001 D002 D003 D004 D005 D006 D007 D008 D009 D010 D011 D012 D013 D014 D015 D016…" at bounding box center [425, 19] width 166 height 16
click at [569, 65] on input "text" at bounding box center [642, 55] width 147 height 17
paste input "CMAU9420441"
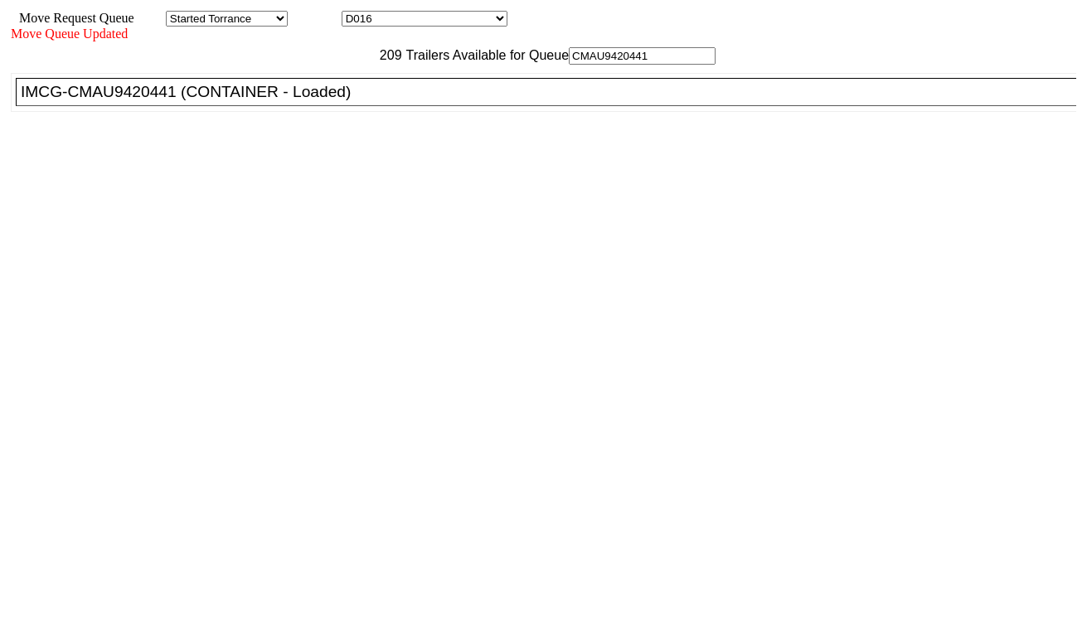
type input "CMAU9420441"
click at [332, 101] on div "IMCG-CMAU9420441 (CONTAINER - Loaded)" at bounding box center [553, 92] width 1065 height 18
